Goal: Task Accomplishment & Management: Use online tool/utility

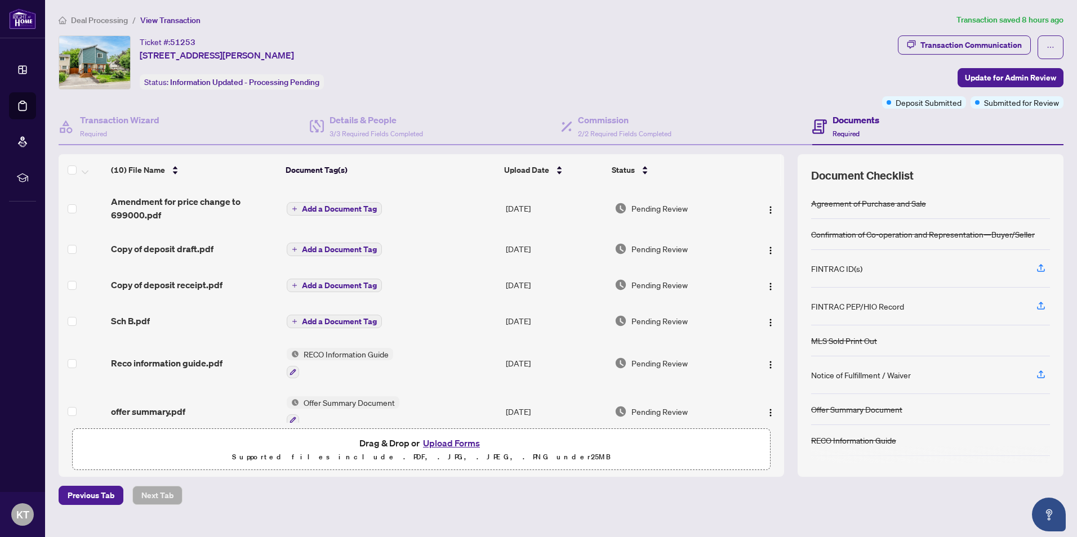
scroll to position [206, 0]
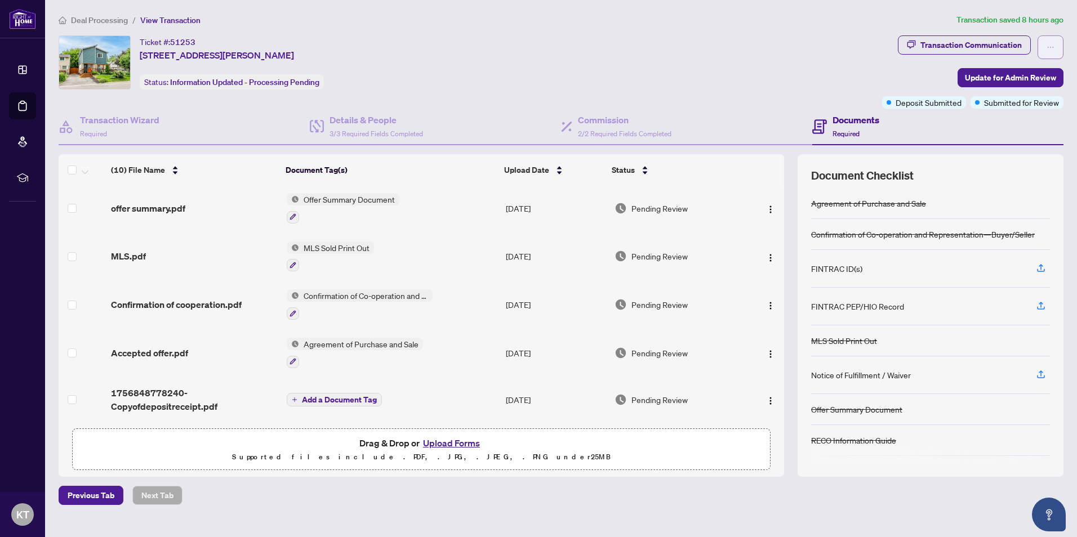
click at [1050, 46] on icon "ellipsis" at bounding box center [1050, 47] width 8 height 8
click at [762, 96] on div "Ticket #: 51253 [STREET_ADDRESS][PERSON_NAME] Status: Information Updated - Pro…" at bounding box center [467, 71] width 823 height 73
click at [961, 44] on div "Transaction Communication" at bounding box center [970, 45] width 101 height 18
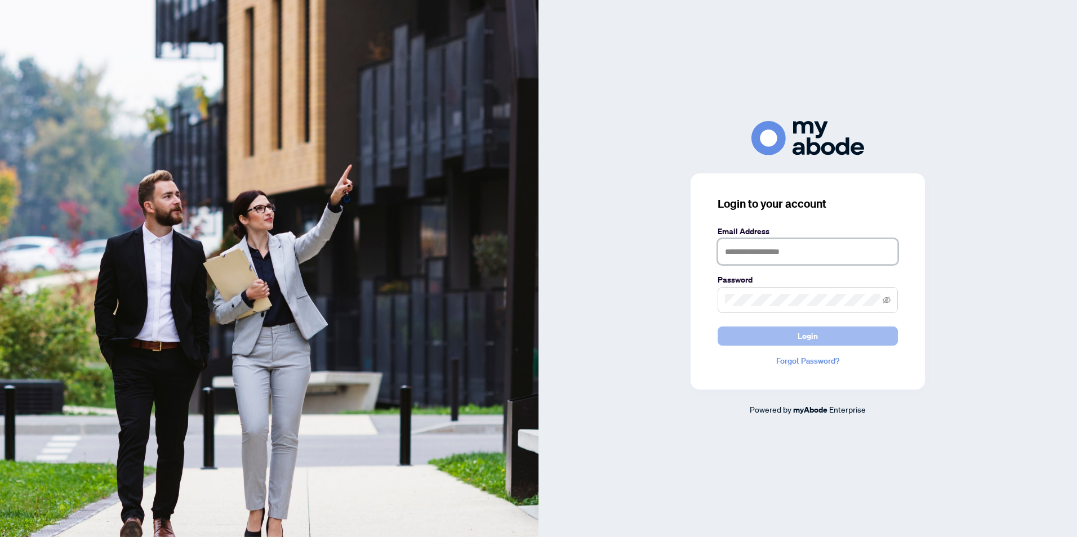
type input "**********"
click at [800, 339] on span "Login" at bounding box center [808, 336] width 20 height 18
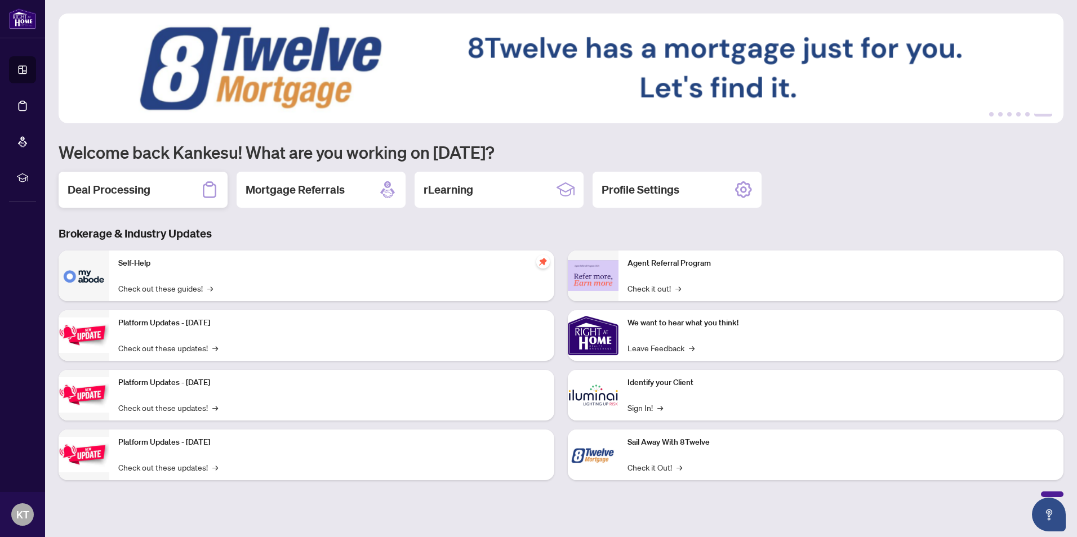
click at [117, 185] on h2 "Deal Processing" at bounding box center [109, 190] width 83 height 16
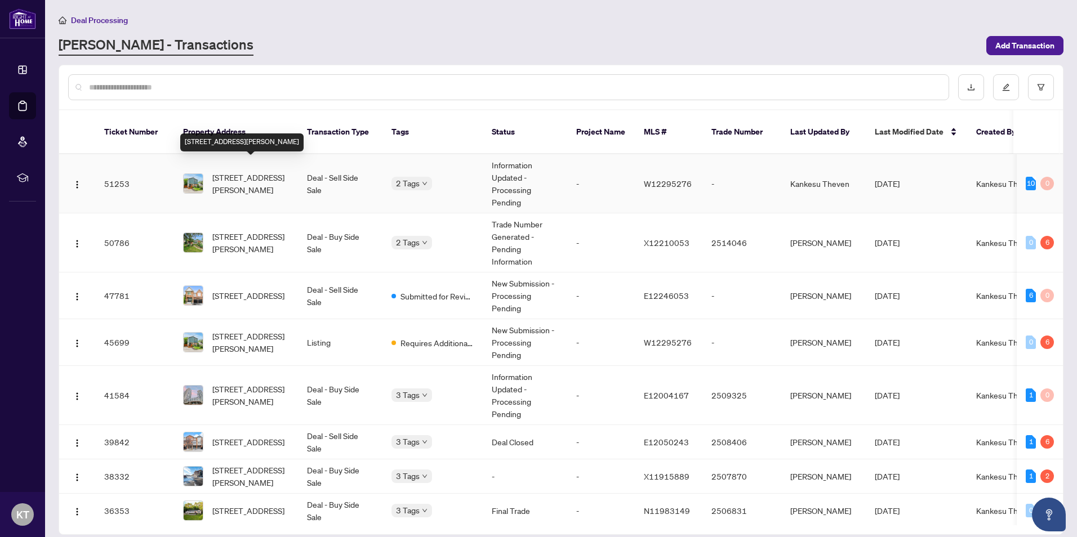
click at [226, 171] on span "[STREET_ADDRESS][PERSON_NAME]" at bounding box center [250, 183] width 77 height 25
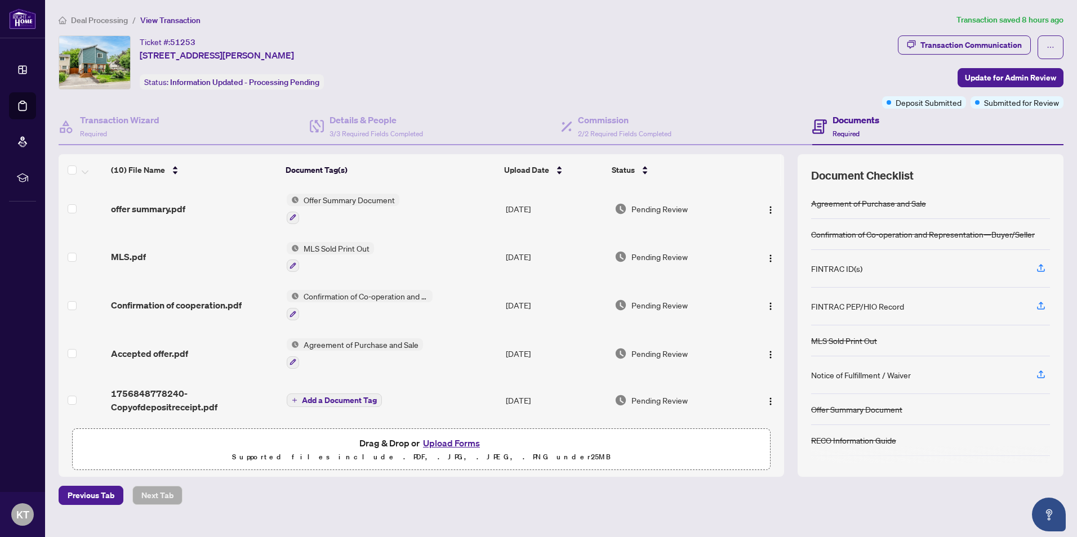
scroll to position [206, 0]
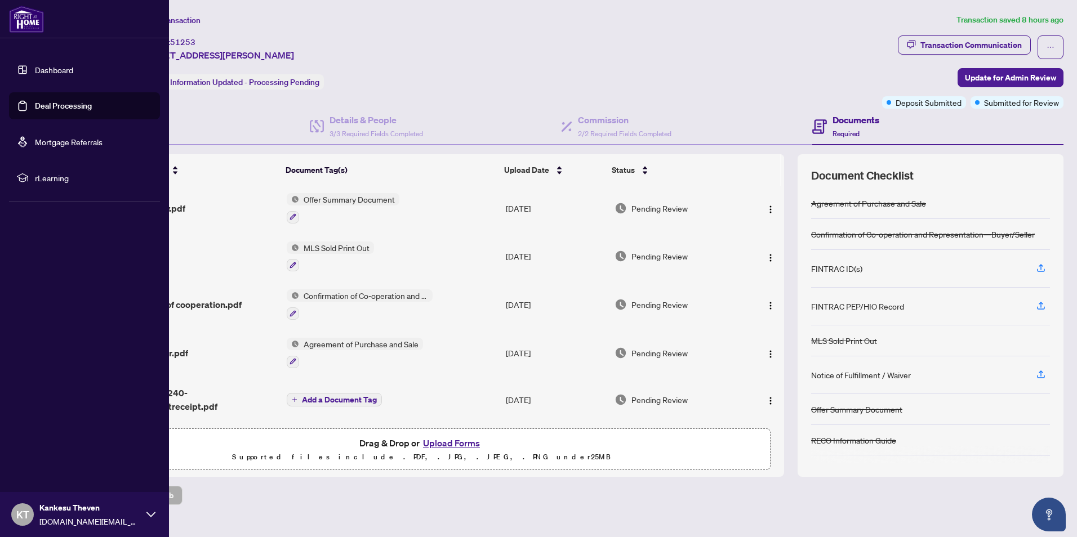
click at [35, 137] on link "Mortgage Referrals" at bounding box center [69, 142] width 68 height 10
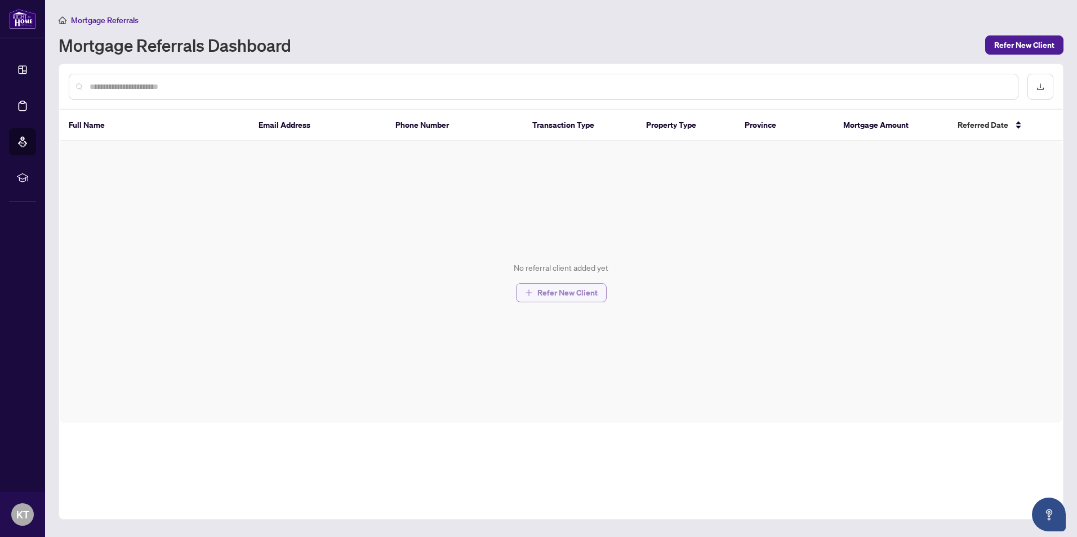
click at [556, 295] on span "Refer New Client" at bounding box center [567, 293] width 60 height 18
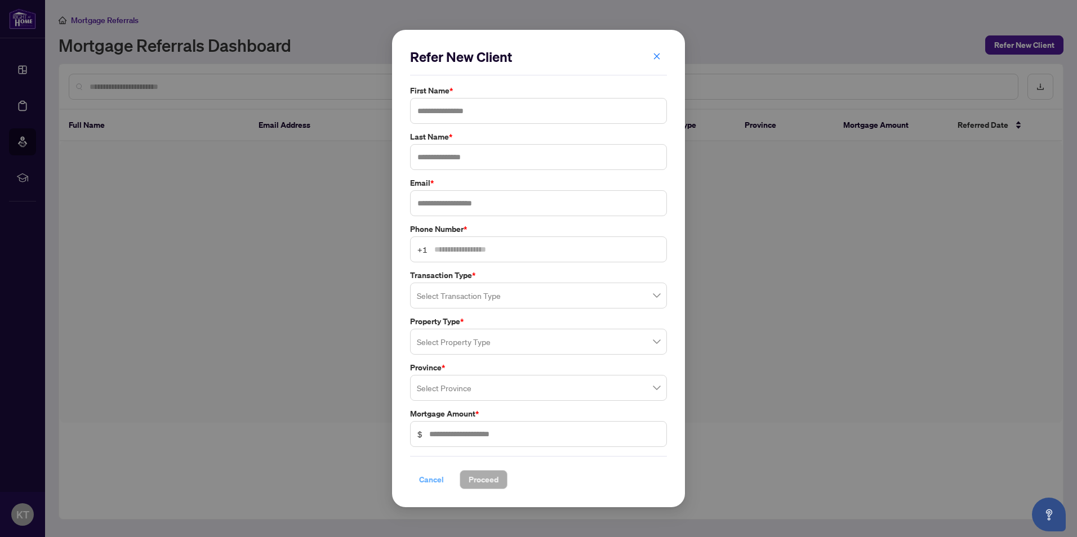
click at [427, 482] on span "Cancel" at bounding box center [431, 480] width 25 height 18
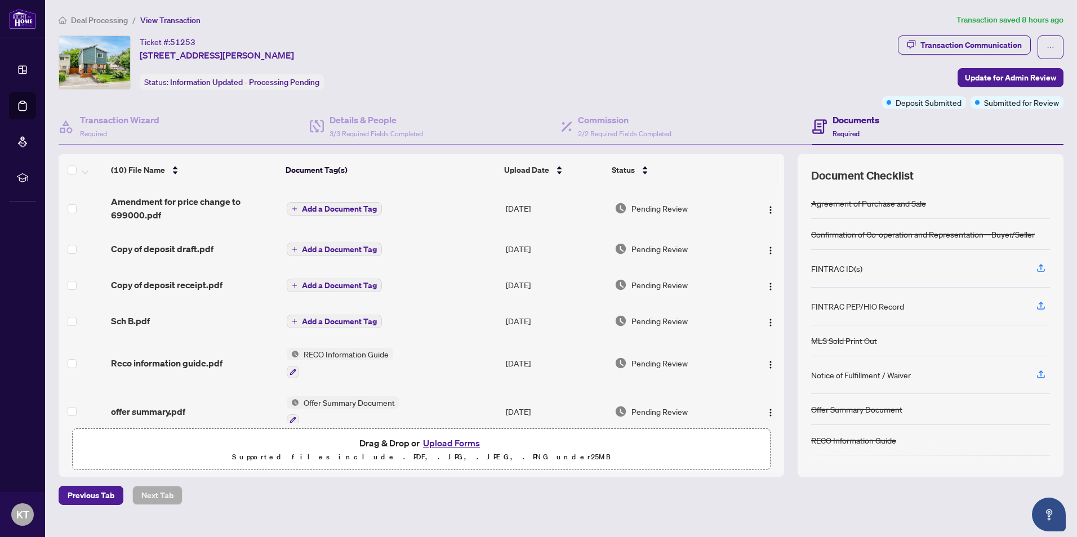
scroll to position [206, 0]
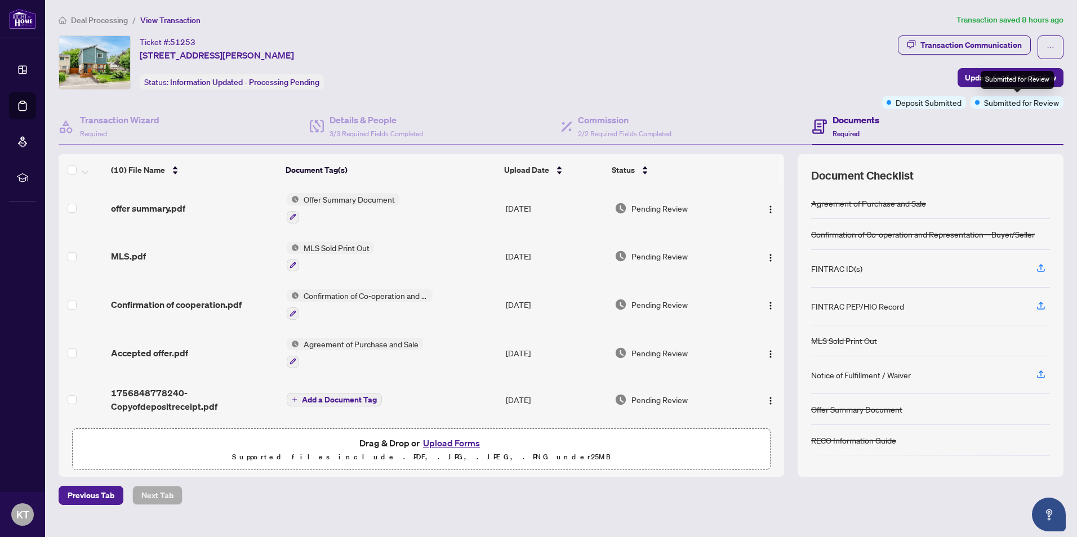
click at [1052, 106] on span "Submitted for Review" at bounding box center [1021, 102] width 75 height 12
